Goal: Navigation & Orientation: Understand site structure

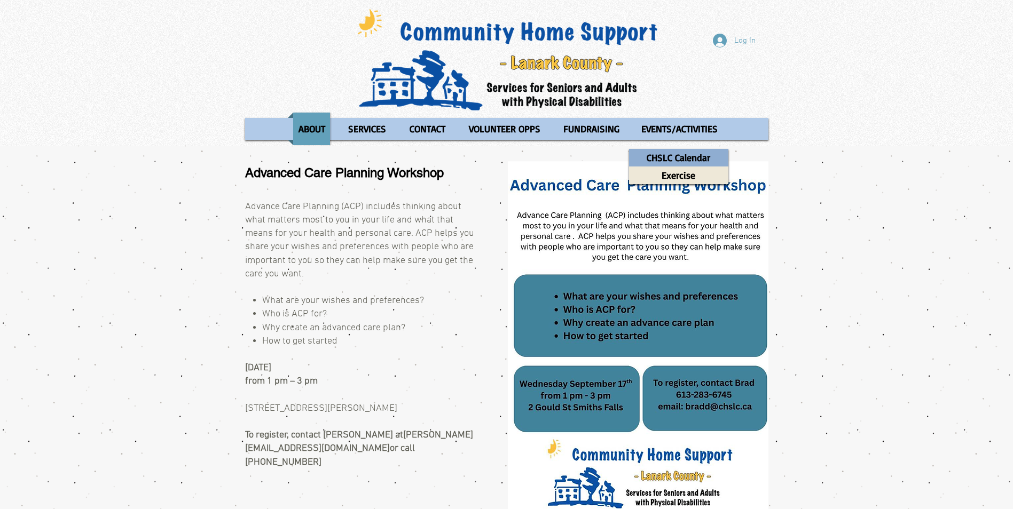
click at [680, 153] on p "CHSLC Calendar" at bounding box center [678, 158] width 73 height 18
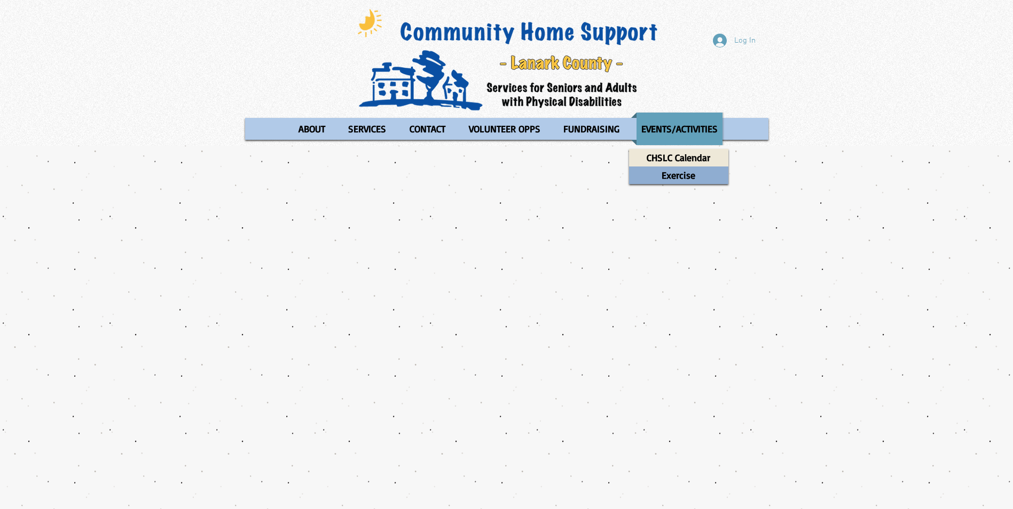
click at [675, 175] on p "Exercise" at bounding box center [678, 176] width 43 height 18
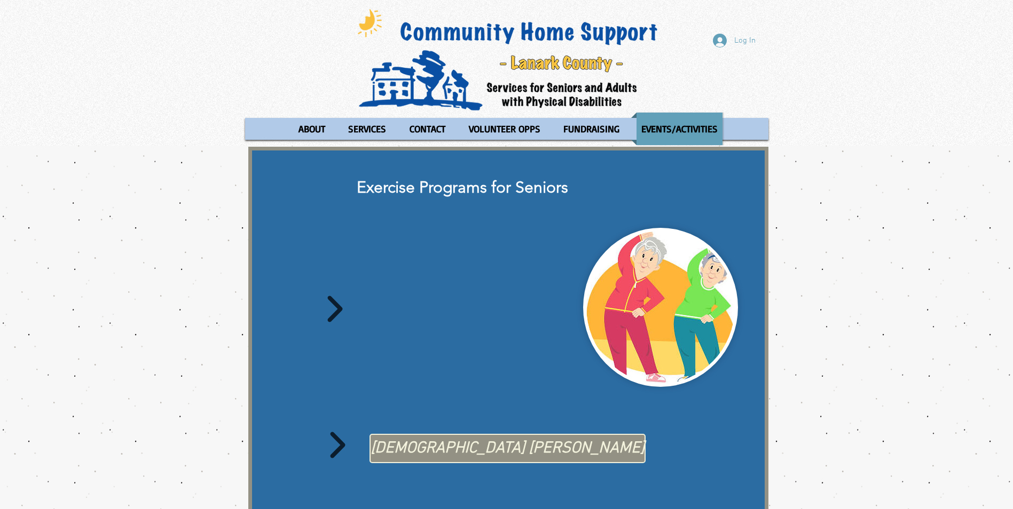
click at [452, 447] on span "Taoist Tai Chi" at bounding box center [508, 449] width 274 height 22
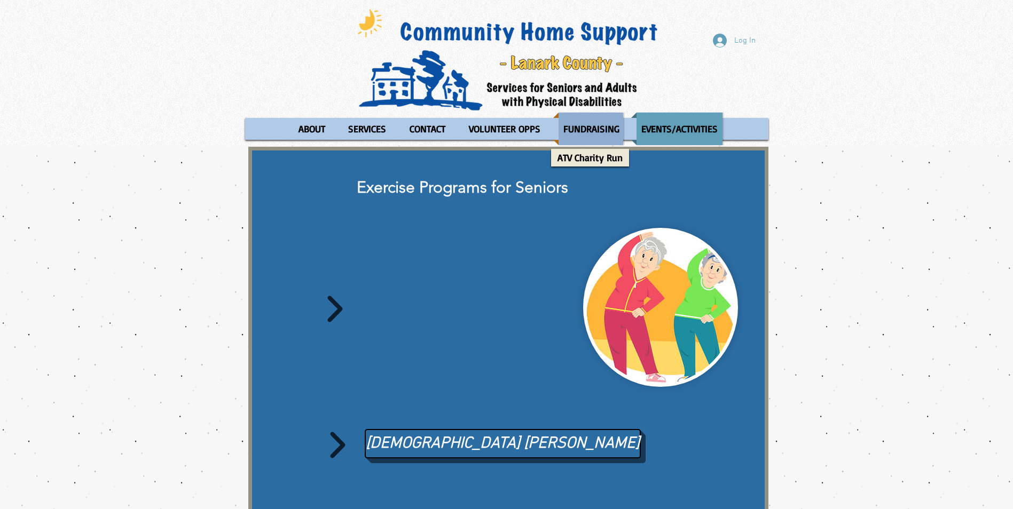
click at [583, 135] on p "FUNDRAISING" at bounding box center [591, 129] width 66 height 33
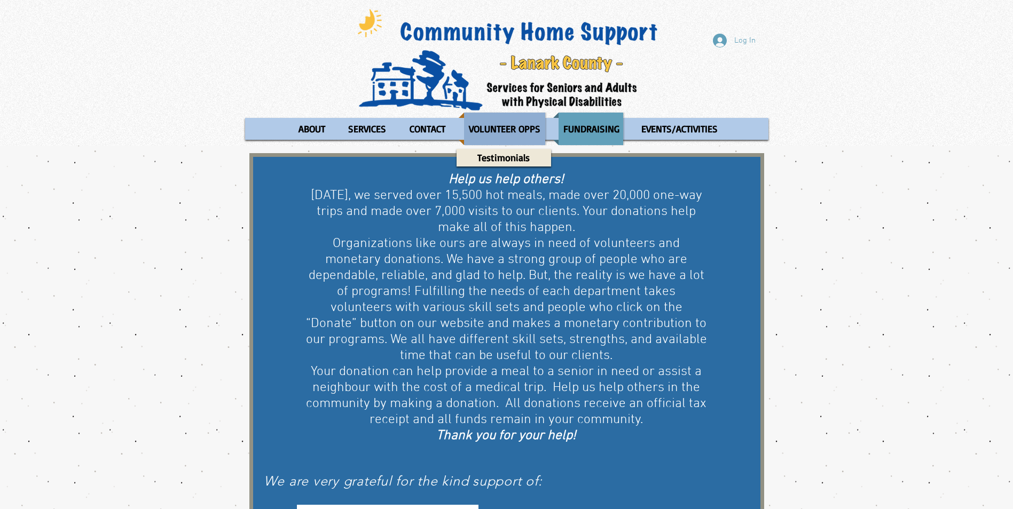
click at [517, 129] on p "VOLUNTEER OPPS" at bounding box center [504, 129] width 81 height 33
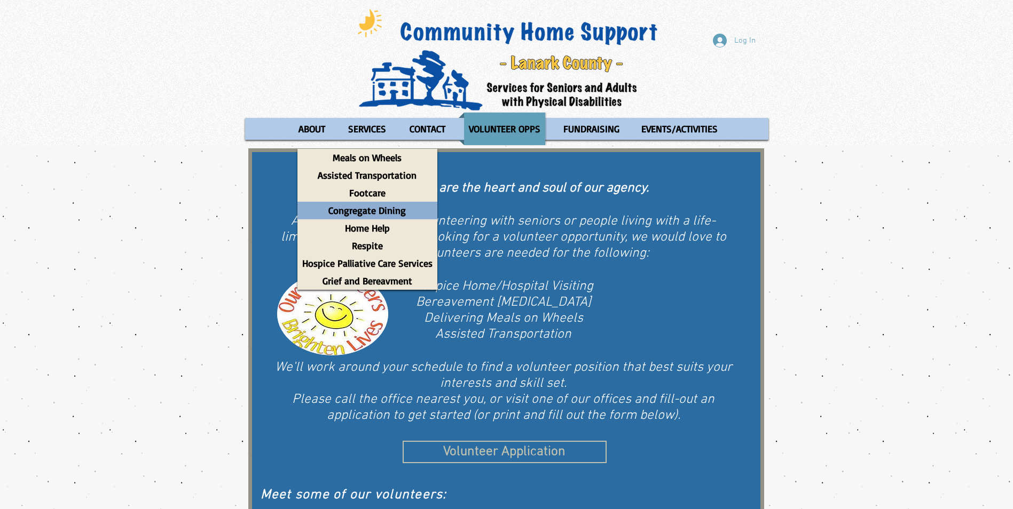
click at [365, 209] on p "Congregate Dining" at bounding box center [367, 211] width 87 height 18
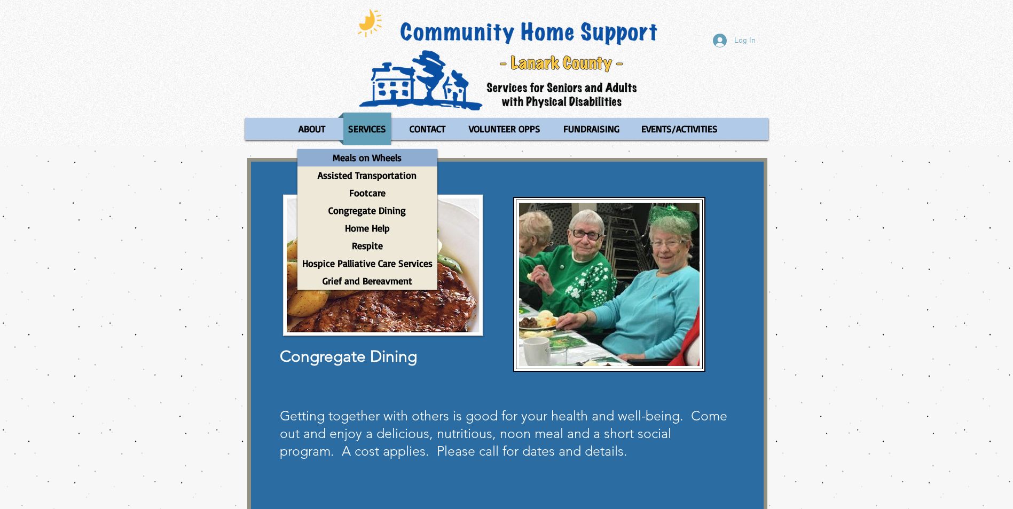
click at [377, 155] on p "Meals on Wheels" at bounding box center [367, 158] width 78 height 18
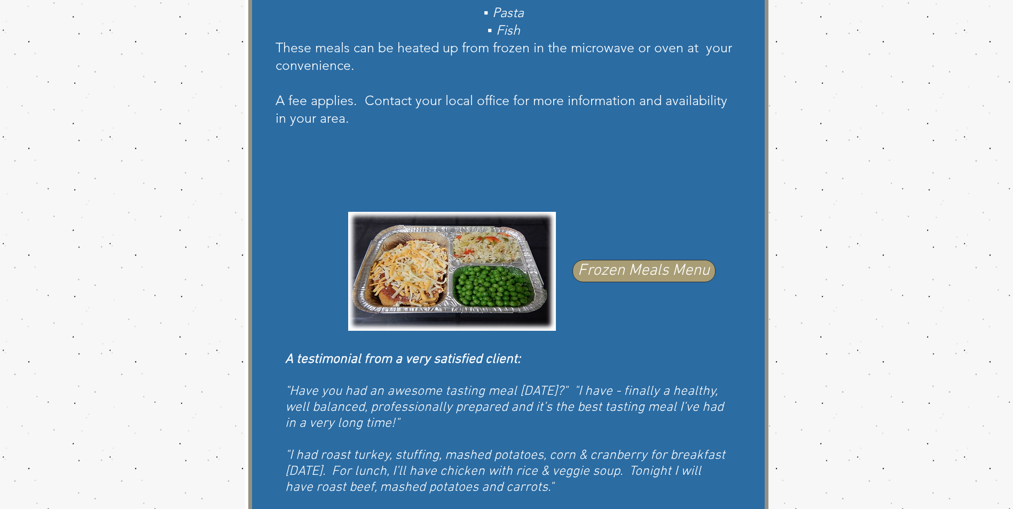
scroll to position [534, 0]
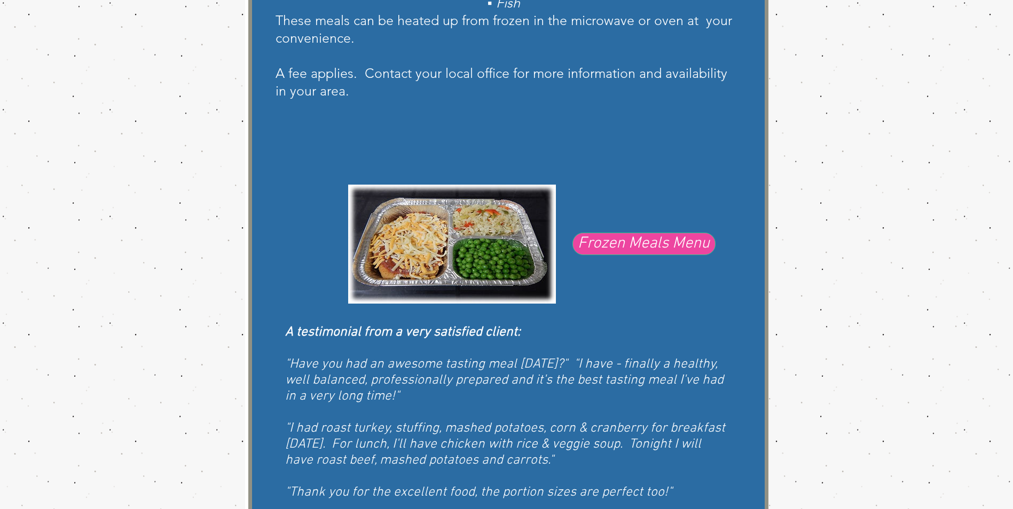
click at [604, 249] on span "Frozen Meals Menu" at bounding box center [644, 244] width 132 height 22
